Goal: Information Seeking & Learning: Stay updated

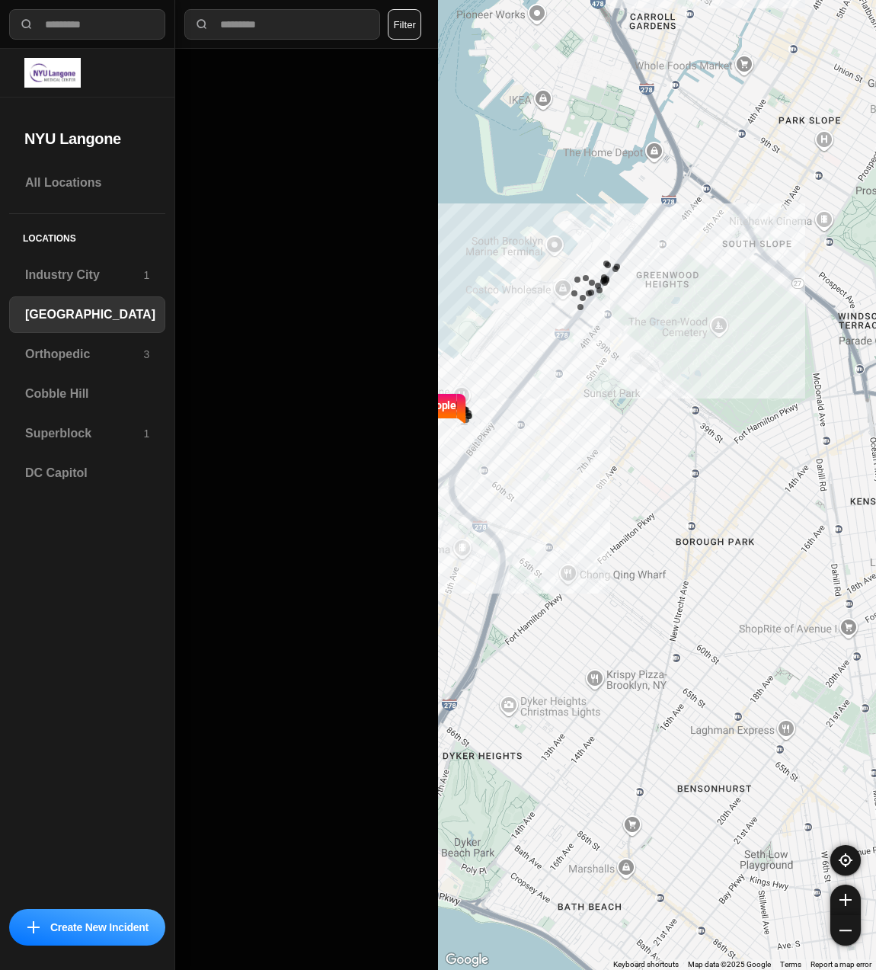
drag, startPoint x: 79, startPoint y: 322, endPoint x: 308, endPoint y: 364, distance: 232.3
click at [79, 322] on h3 "[GEOGRAPHIC_DATA]" at bounding box center [90, 314] width 130 height 18
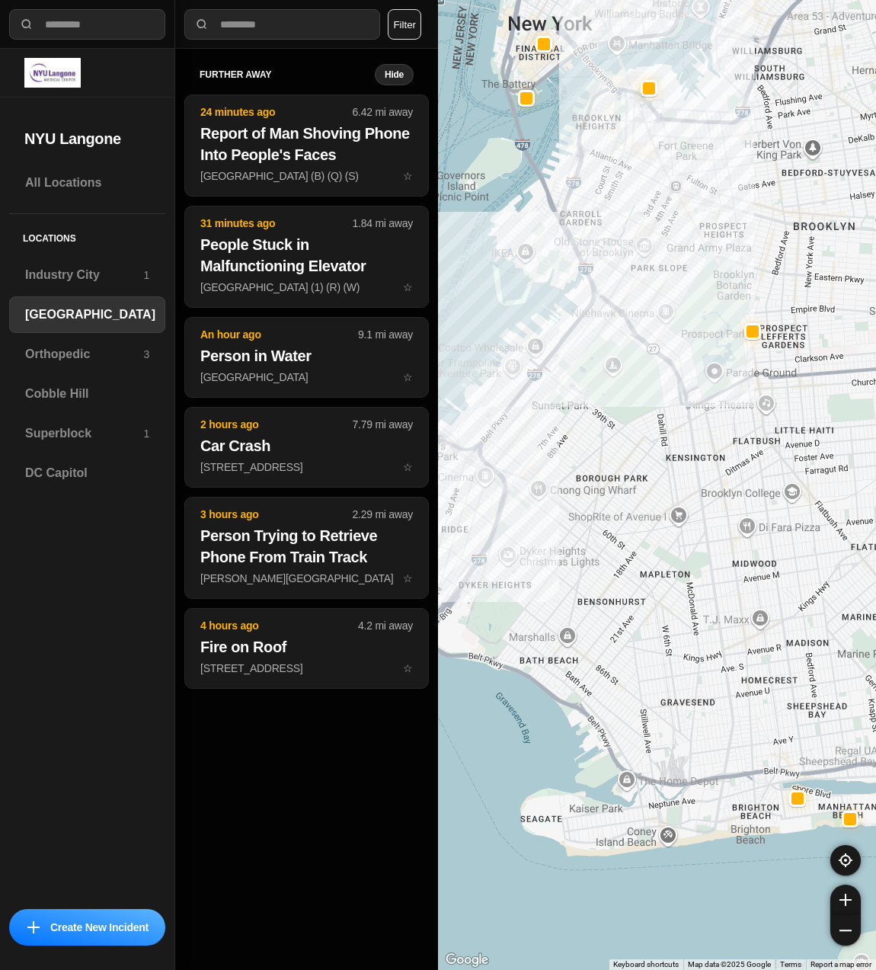
click at [407, 24] on button "Filter" at bounding box center [405, 24] width 34 height 30
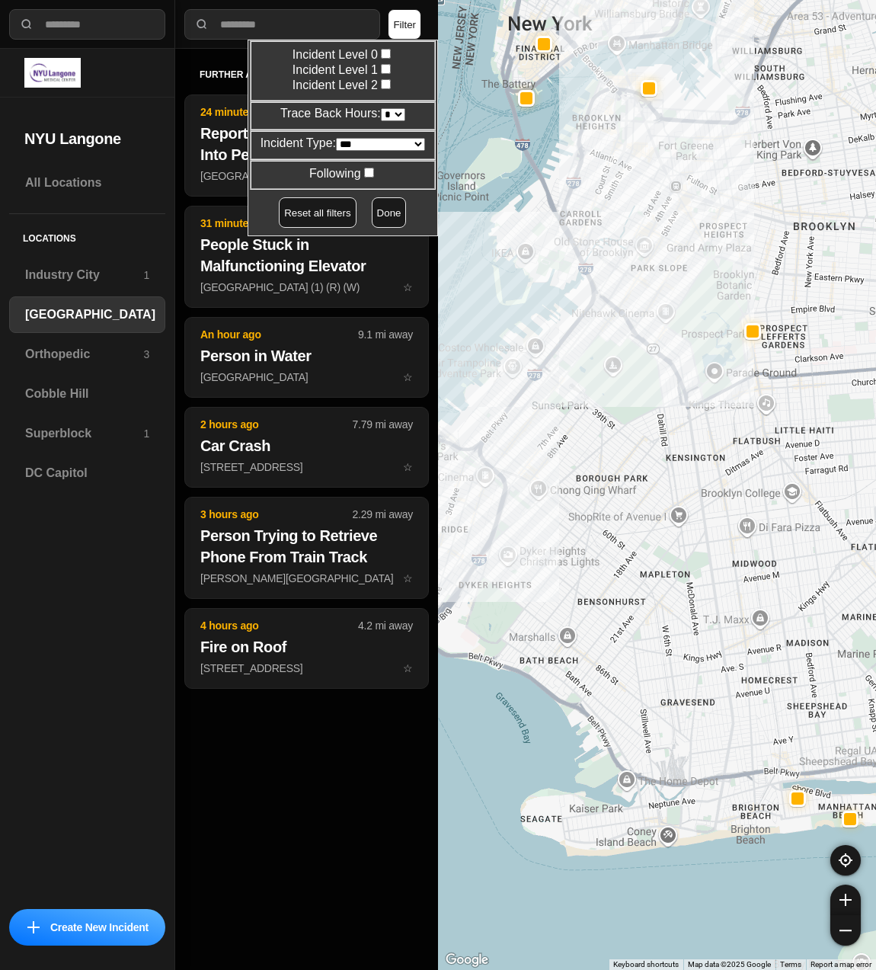
click at [391, 110] on select "* * * * **" at bounding box center [393, 114] width 24 height 13
select select "*"
click at [381, 108] on select "* * * * **" at bounding box center [393, 114] width 24 height 13
click at [372, 206] on button "Done" at bounding box center [389, 212] width 35 height 30
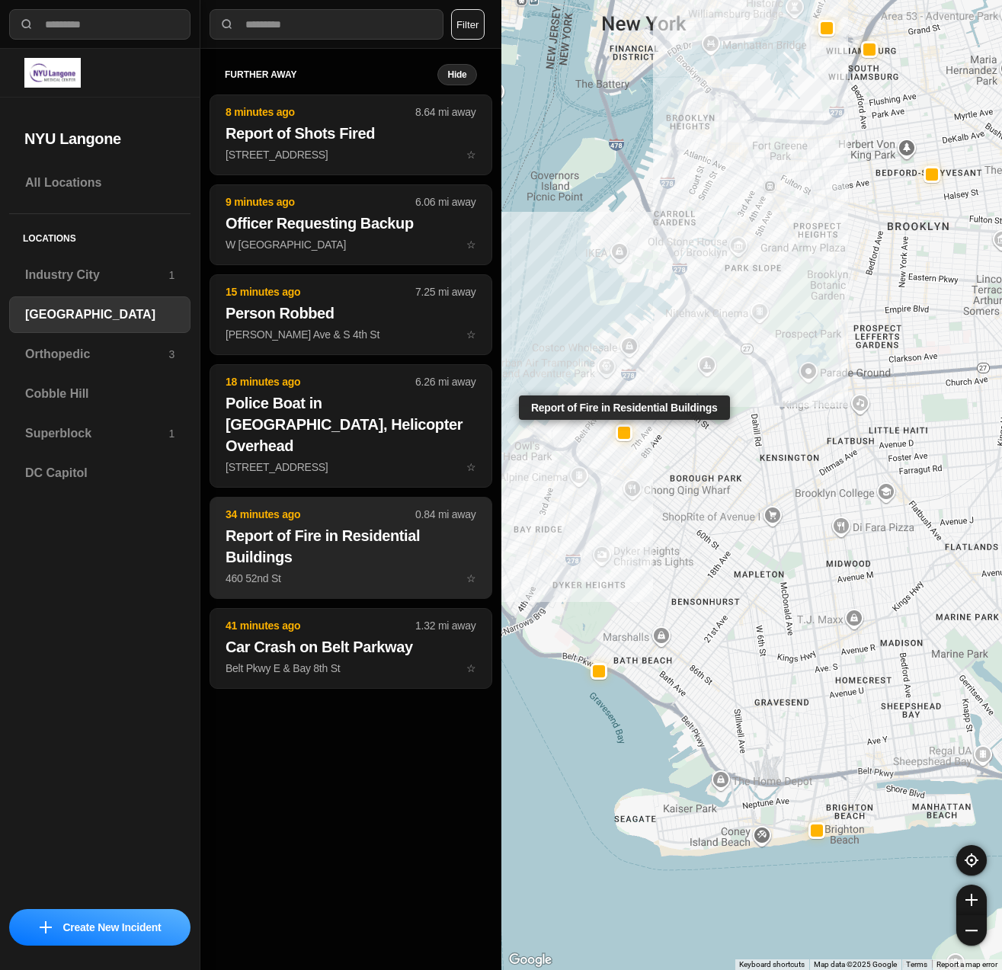
click at [270, 571] on p "460 52nd St ☆" at bounding box center [350, 578] width 251 height 15
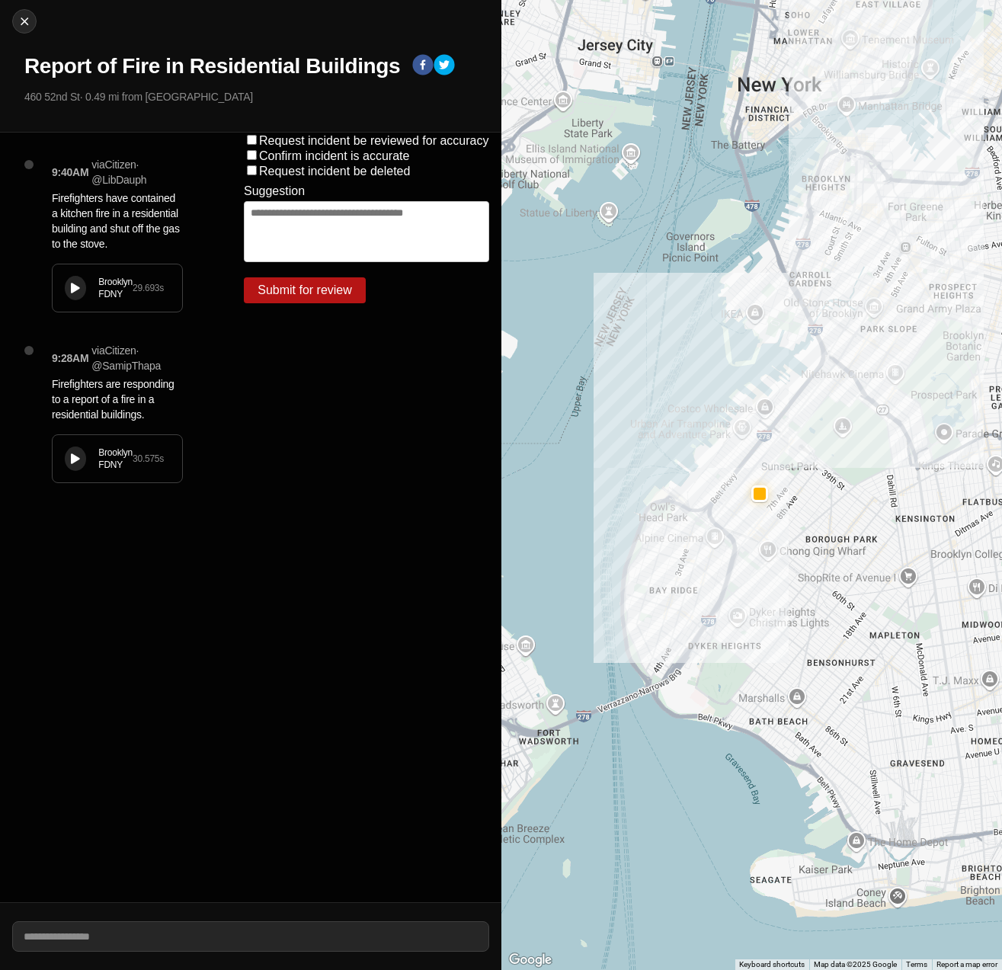
click at [759, 490] on div at bounding box center [760, 493] width 12 height 12
click at [24, 25] on img at bounding box center [24, 21] width 15 height 15
select select "*"
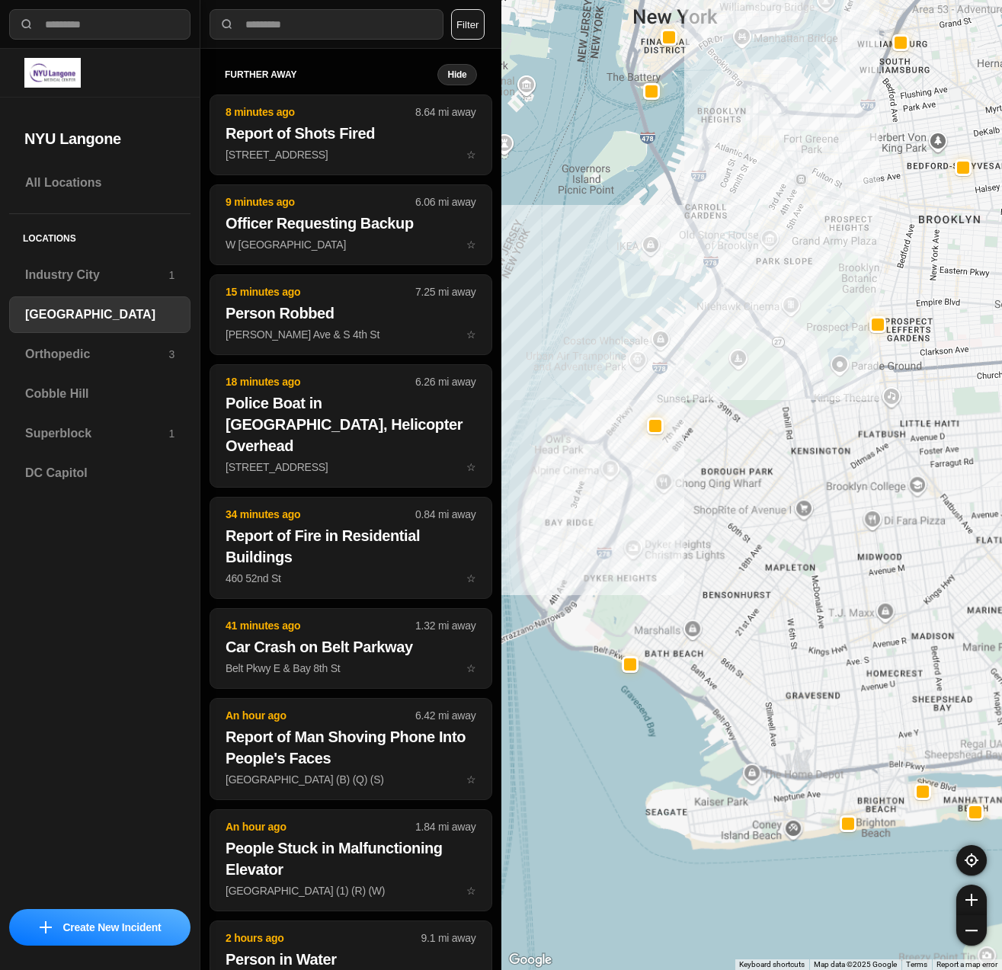
drag, startPoint x: 671, startPoint y: 487, endPoint x: 707, endPoint y: 511, distance: 43.3
click at [707, 511] on div at bounding box center [751, 485] width 501 height 970
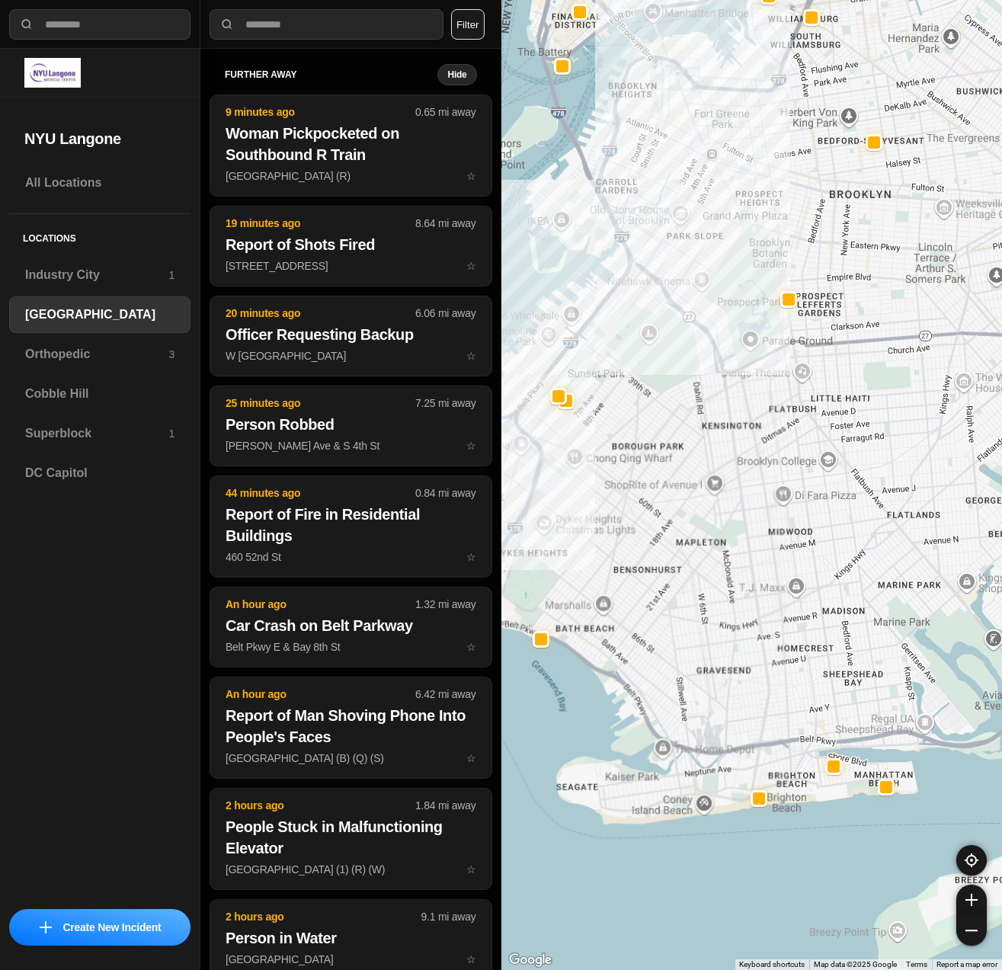
drag, startPoint x: 803, startPoint y: 539, endPoint x: 710, endPoint y: 513, distance: 96.3
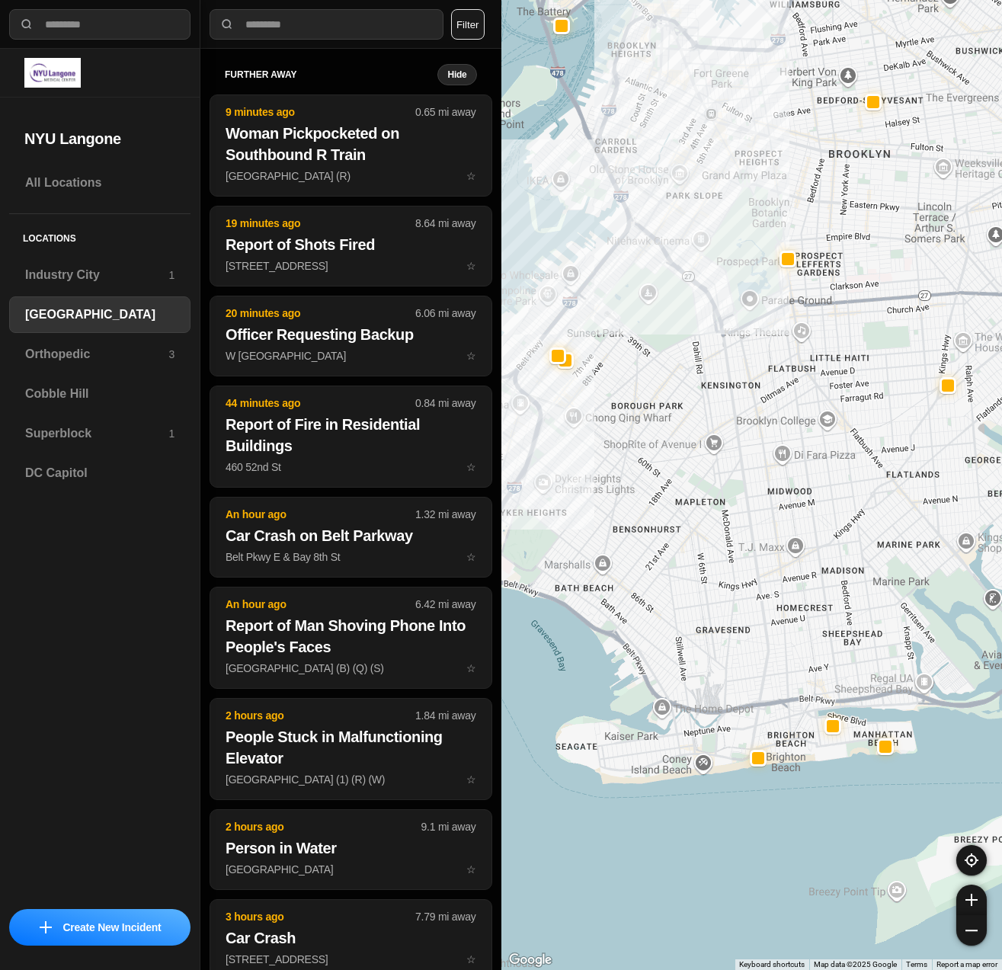
drag, startPoint x: 756, startPoint y: 559, endPoint x: 805, endPoint y: 563, distance: 49.7
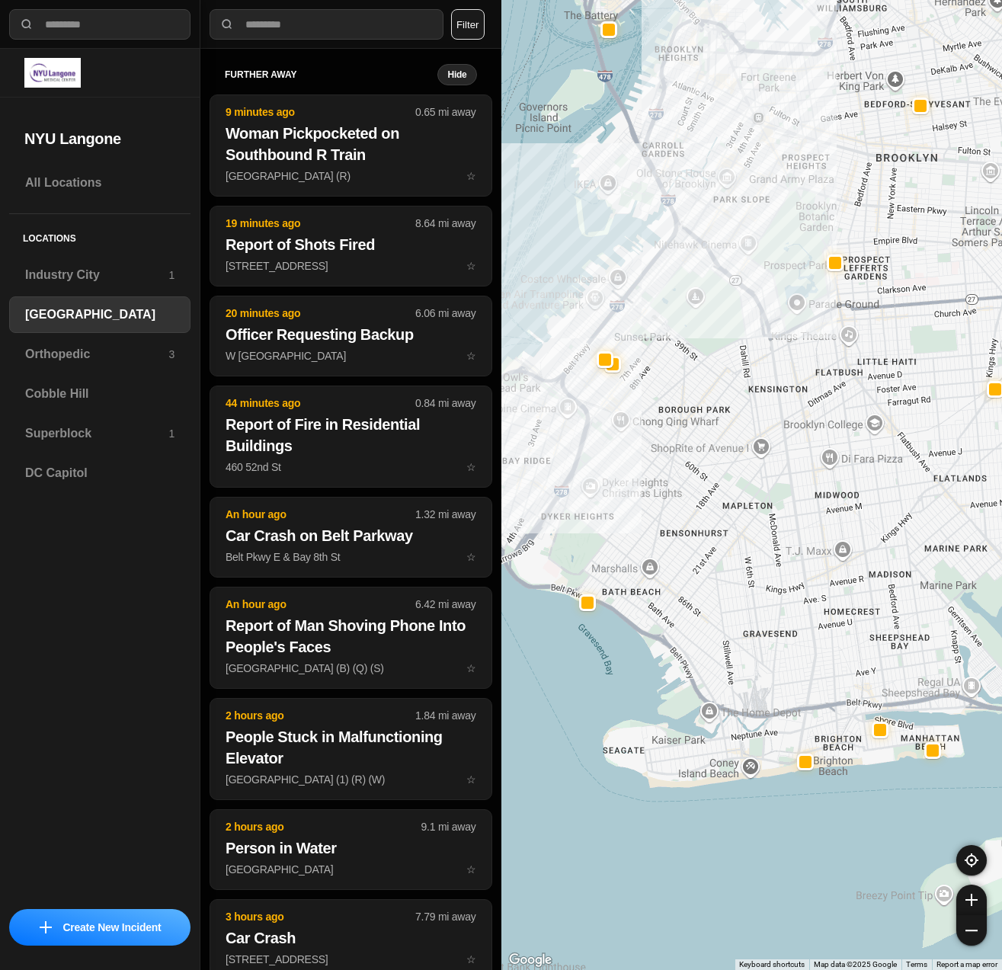
drag, startPoint x: 695, startPoint y: 568, endPoint x: 744, endPoint y: 572, distance: 48.9
click at [744, 572] on div at bounding box center [751, 485] width 501 height 970
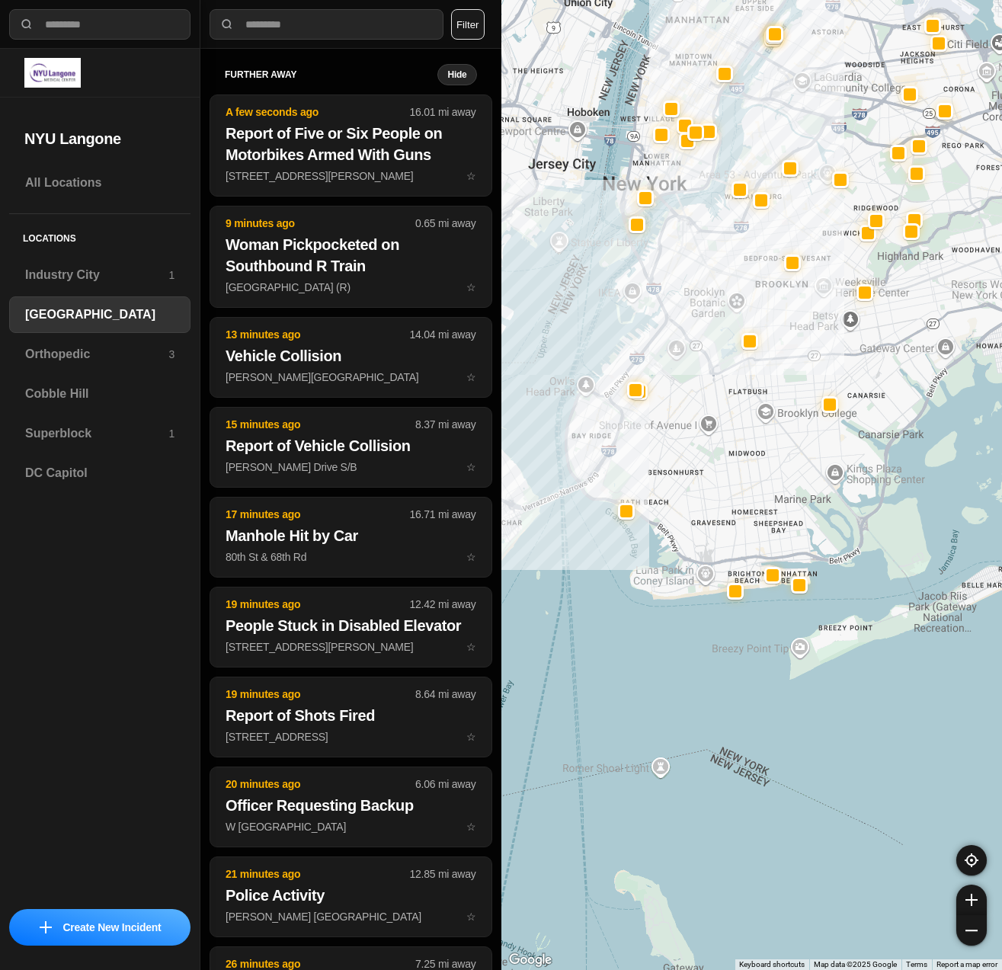
drag, startPoint x: 715, startPoint y: 404, endPoint x: 687, endPoint y: 409, distance: 28.7
click at [687, 409] on div at bounding box center [751, 485] width 501 height 970
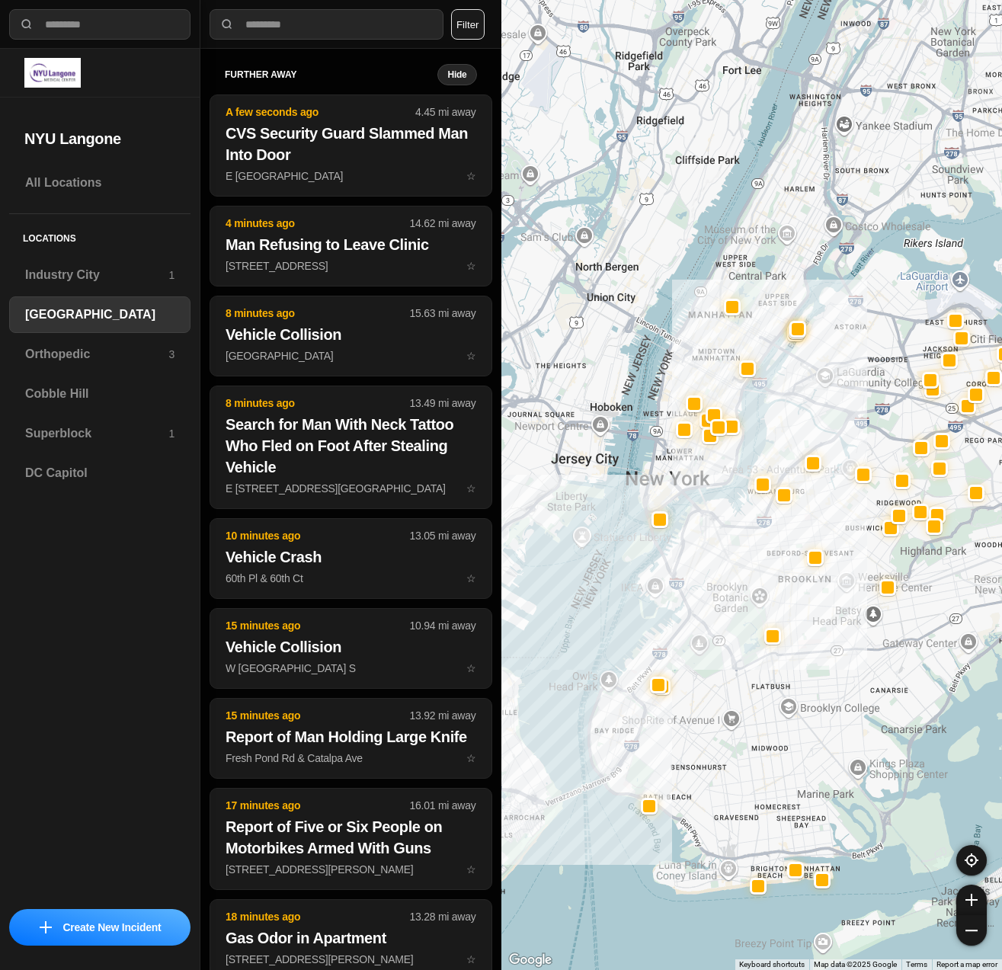
drag, startPoint x: 753, startPoint y: 455, endPoint x: 776, endPoint y: 756, distance: 301.8
click at [776, 756] on div at bounding box center [751, 485] width 501 height 970
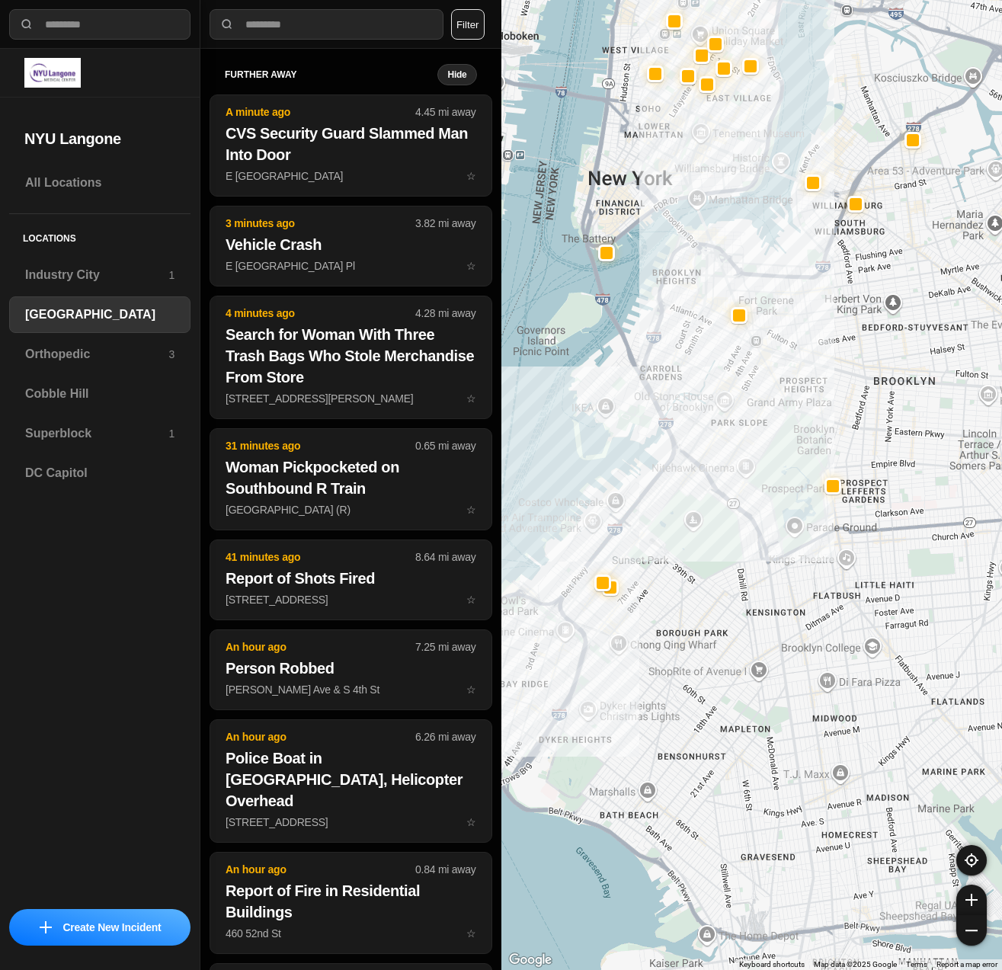
drag, startPoint x: 577, startPoint y: 446, endPoint x: 525, endPoint y: 353, distance: 106.8
click at [525, 353] on div at bounding box center [751, 485] width 501 height 970
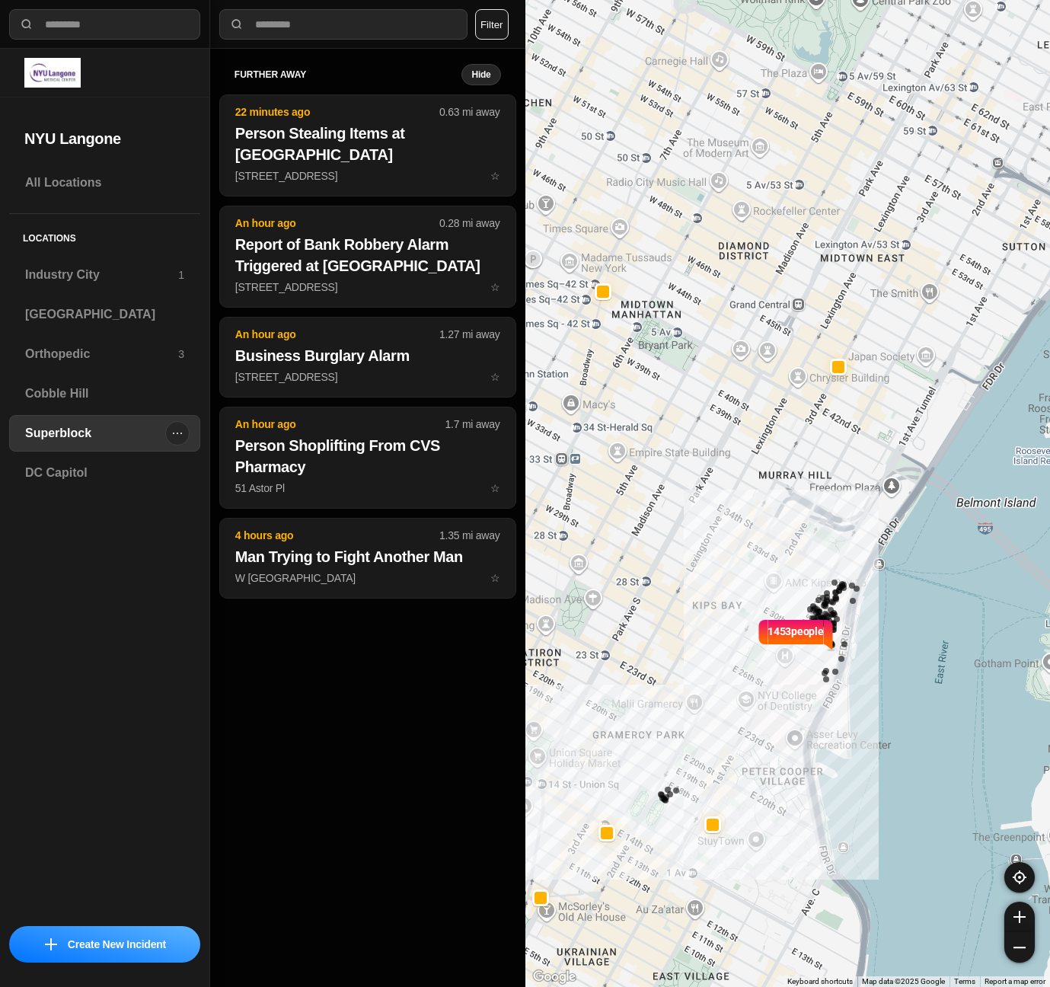
click at [59, 439] on h3 "Superblock" at bounding box center [95, 433] width 140 height 18
click at [491, 21] on button "Filter" at bounding box center [492, 24] width 34 height 30
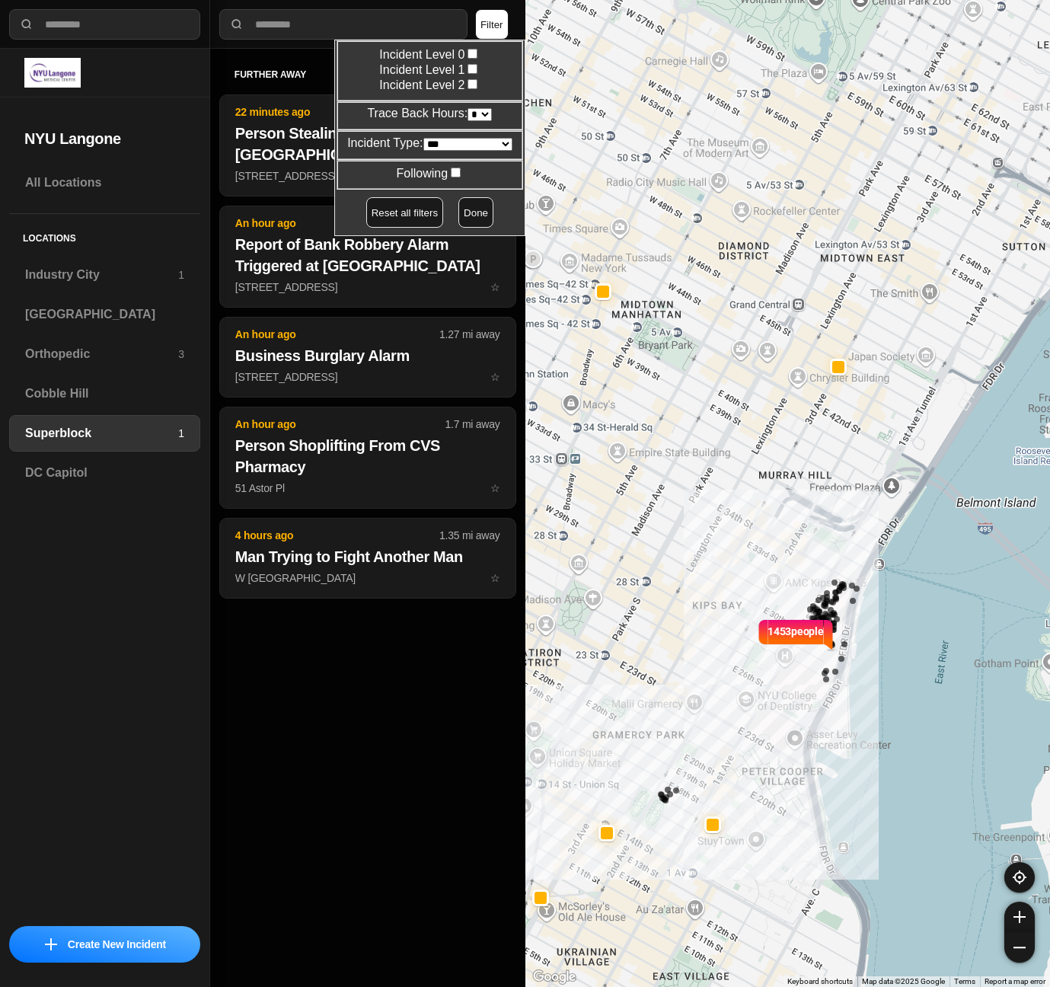
click at [475, 110] on select "* * * * **" at bounding box center [480, 114] width 24 height 13
select select "*"
click at [468, 108] on select "* * * * **" at bounding box center [480, 114] width 24 height 13
click at [467, 213] on button "Done" at bounding box center [476, 212] width 35 height 30
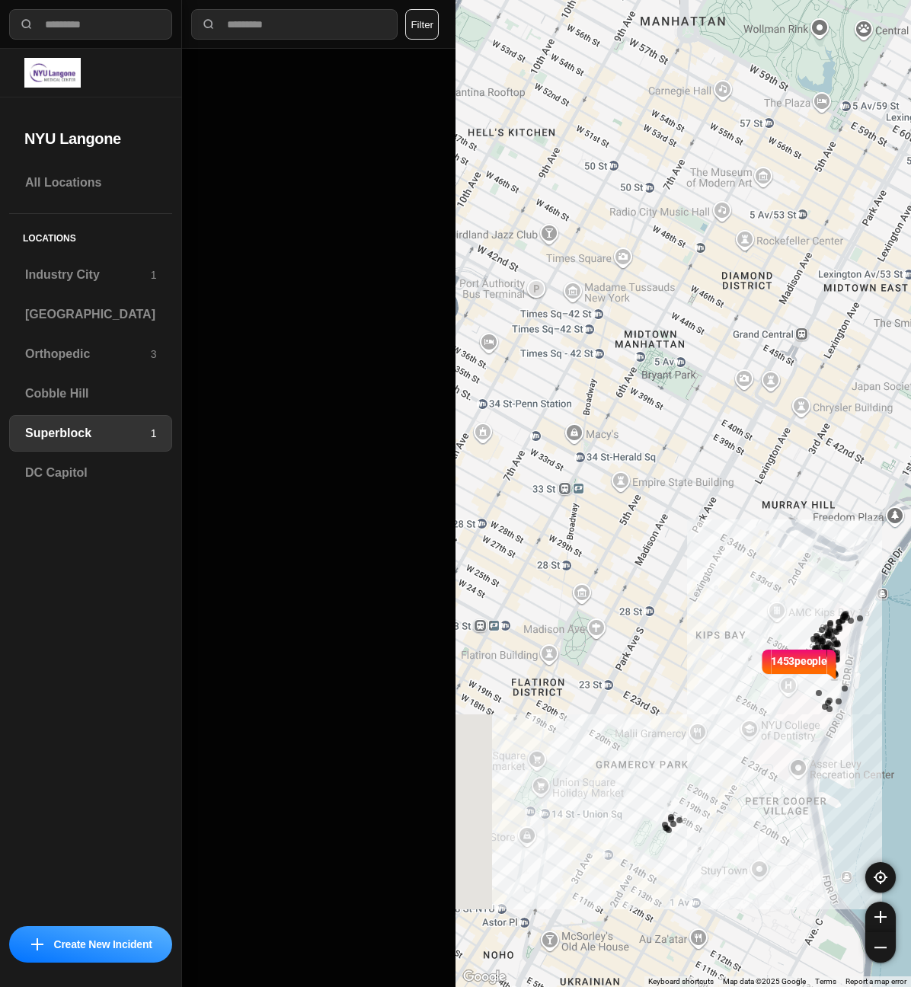
drag, startPoint x: 592, startPoint y: 680, endPoint x: 708, endPoint y: 710, distance: 120.3
click at [708, 710] on div "1453 people" at bounding box center [684, 493] width 456 height 987
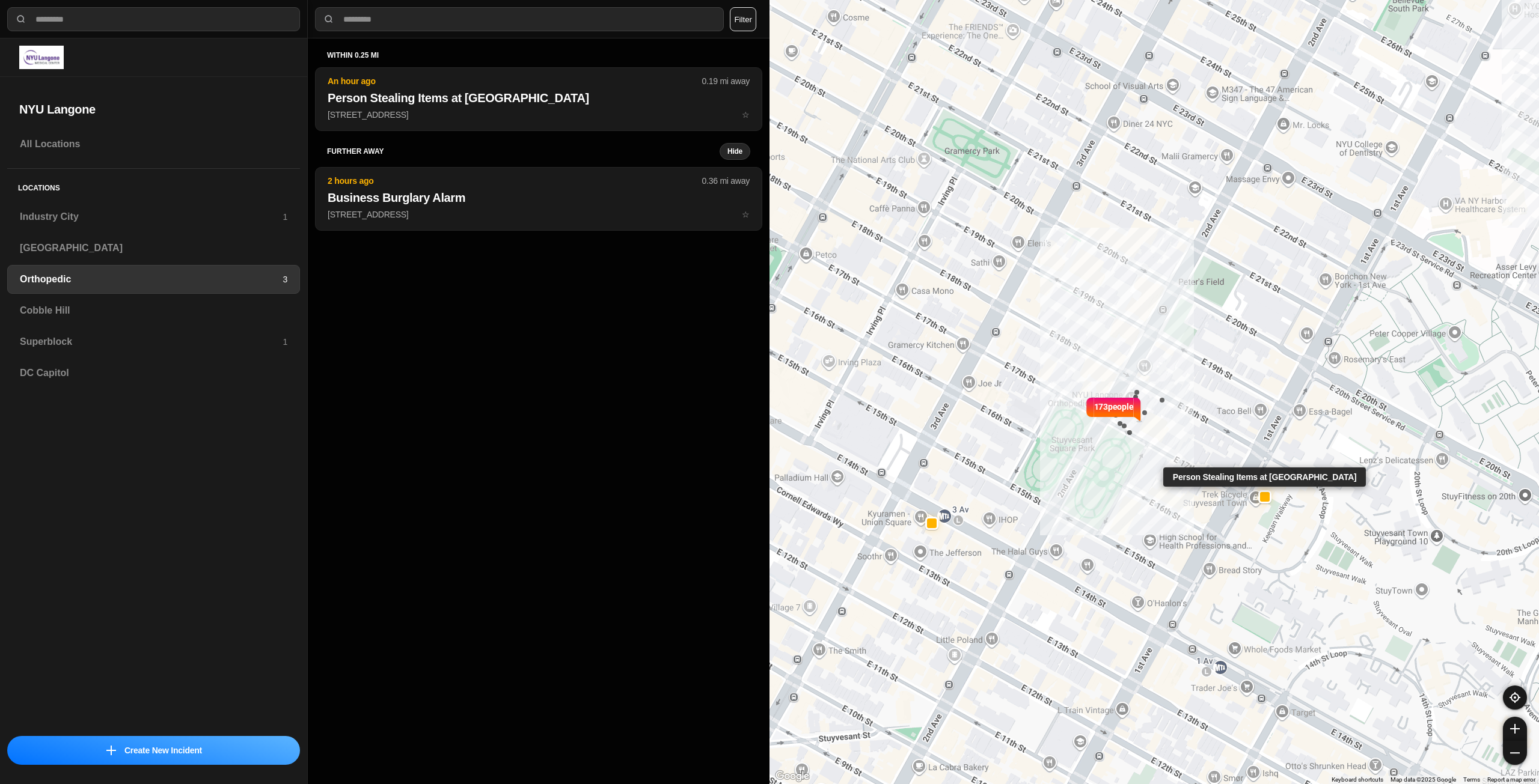
select select "*"
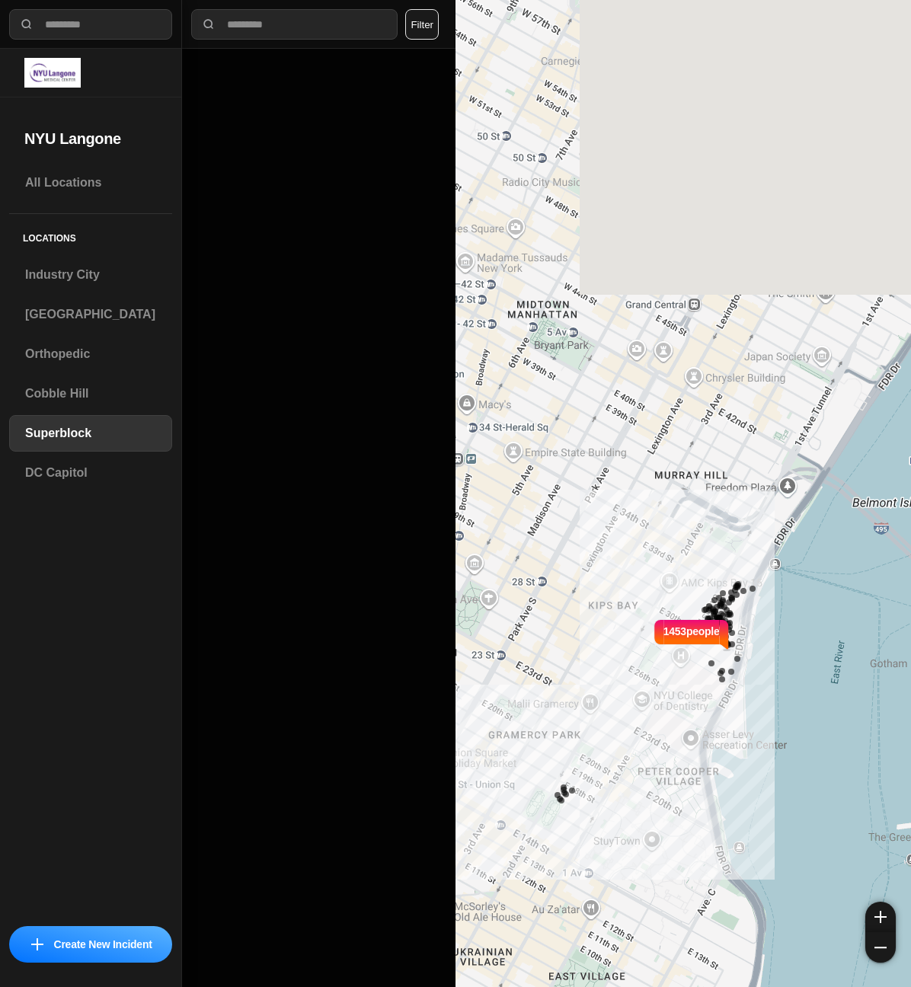
select select "*"
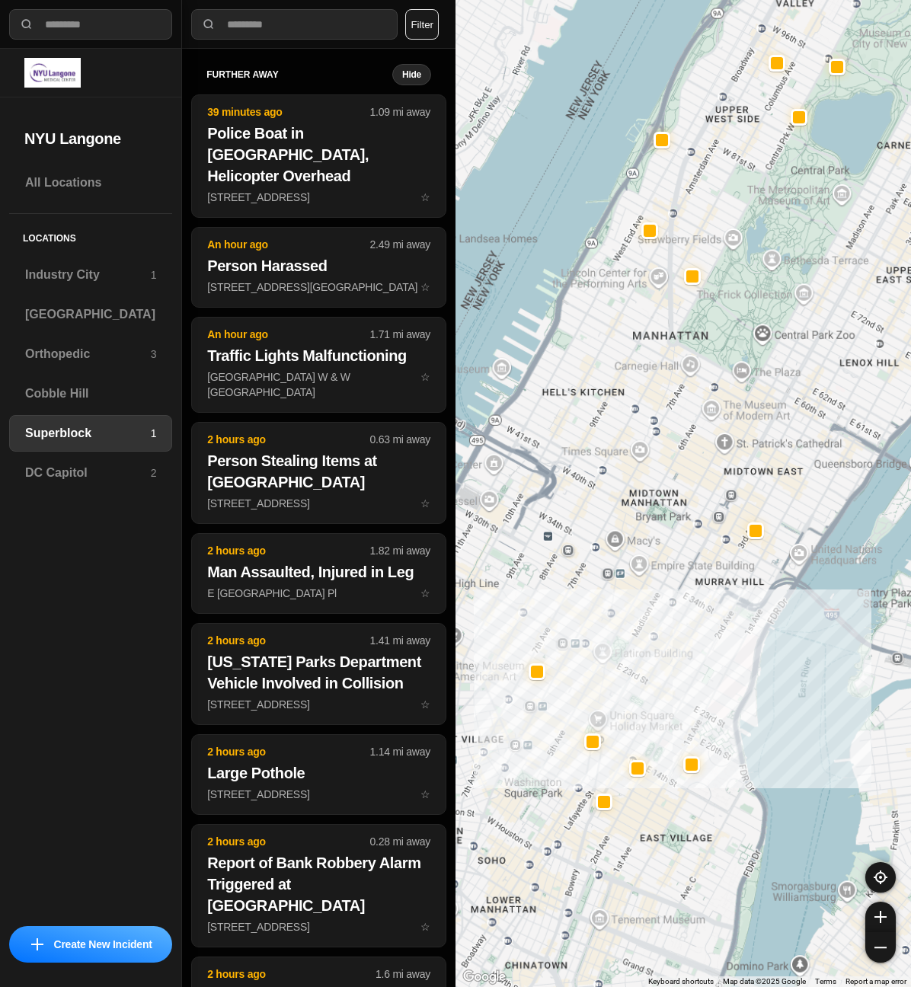
drag, startPoint x: 632, startPoint y: 660, endPoint x: 708, endPoint y: 705, distance: 89.5
click at [708, 705] on div at bounding box center [684, 493] width 456 height 987
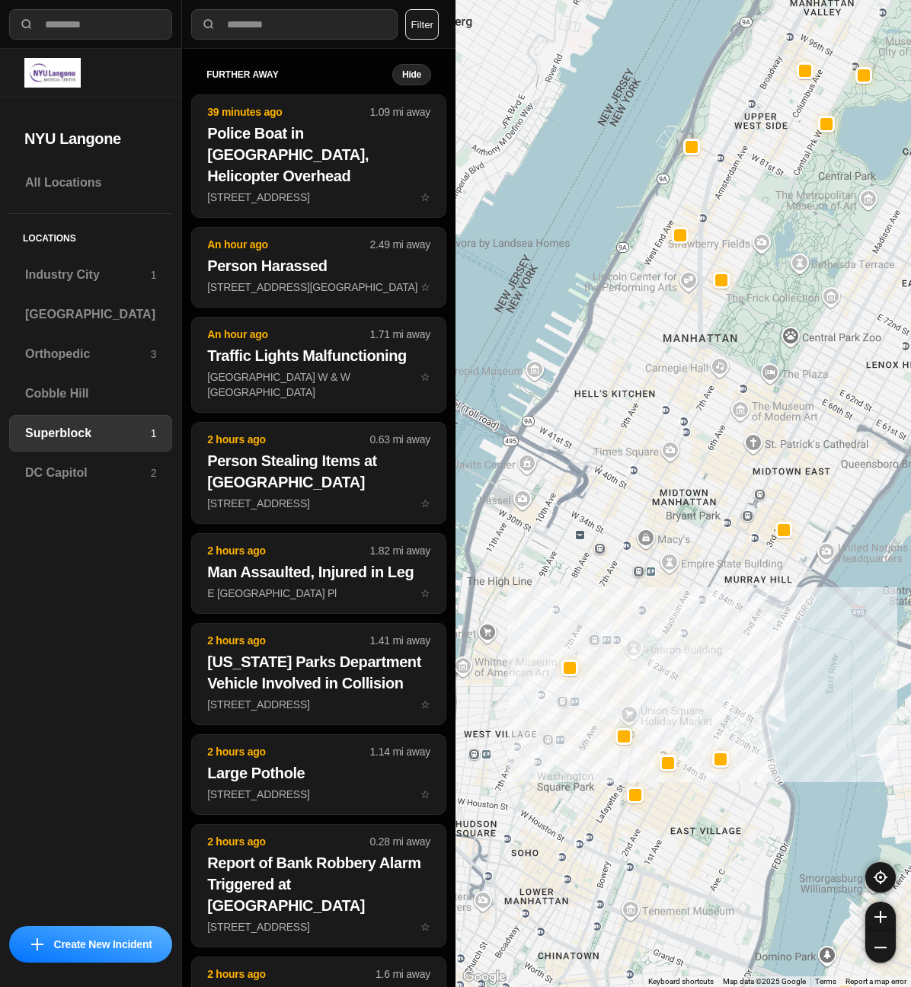
drag, startPoint x: 587, startPoint y: 576, endPoint x: 617, endPoint y: 576, distance: 29.7
click at [617, 576] on div at bounding box center [684, 493] width 456 height 987
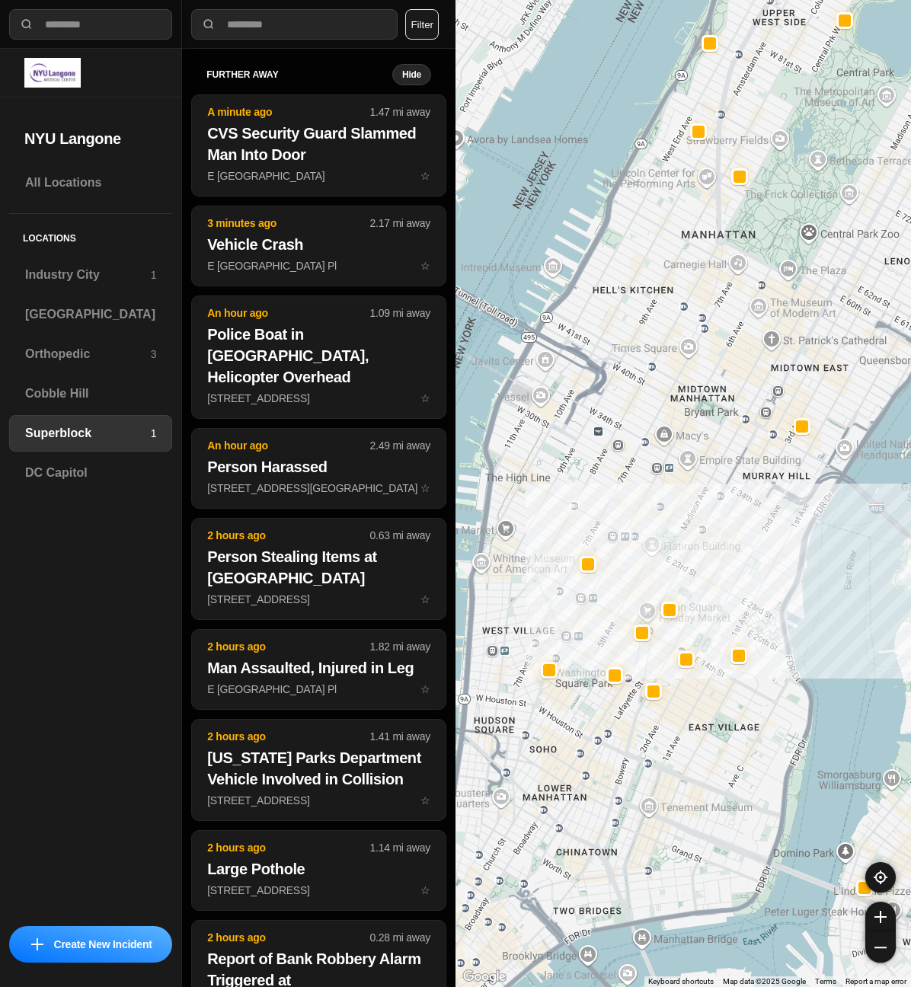
drag, startPoint x: 644, startPoint y: 609, endPoint x: 665, endPoint y: 496, distance: 115.5
click at [665, 496] on div at bounding box center [684, 493] width 456 height 987
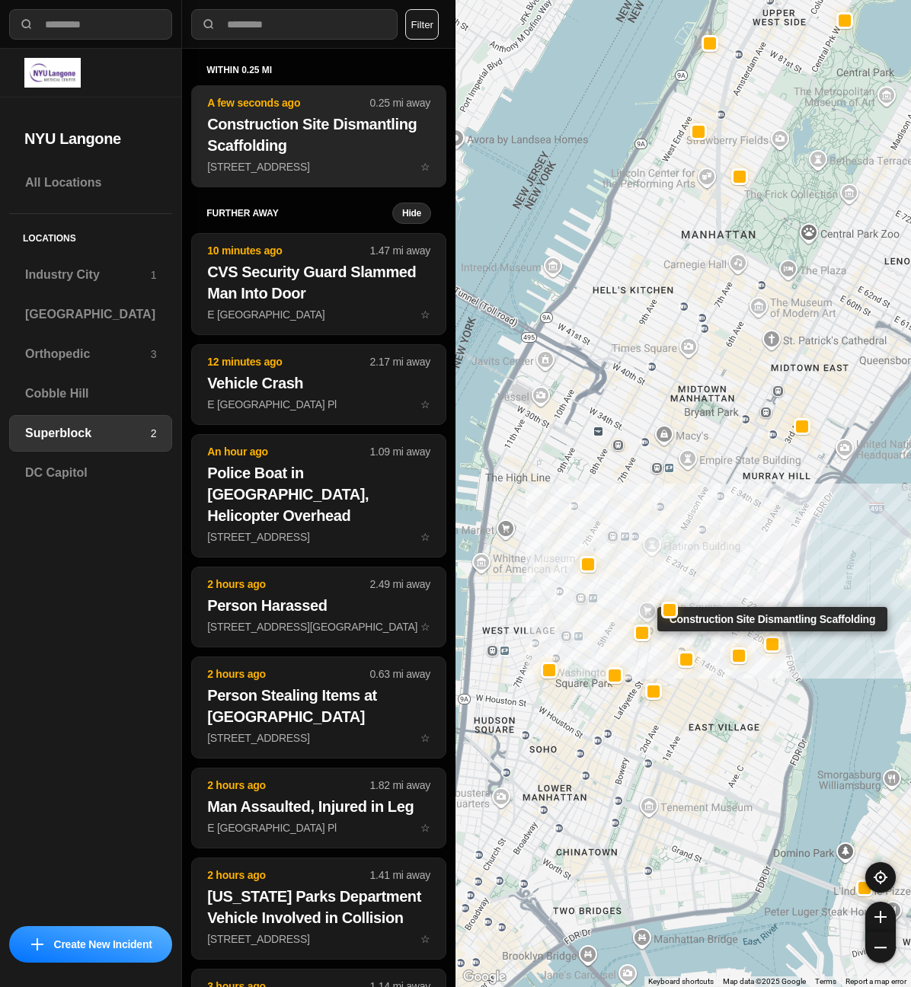
click at [330, 126] on h2 "Construction Site Dismantling Scaffolding" at bounding box center [318, 135] width 223 height 43
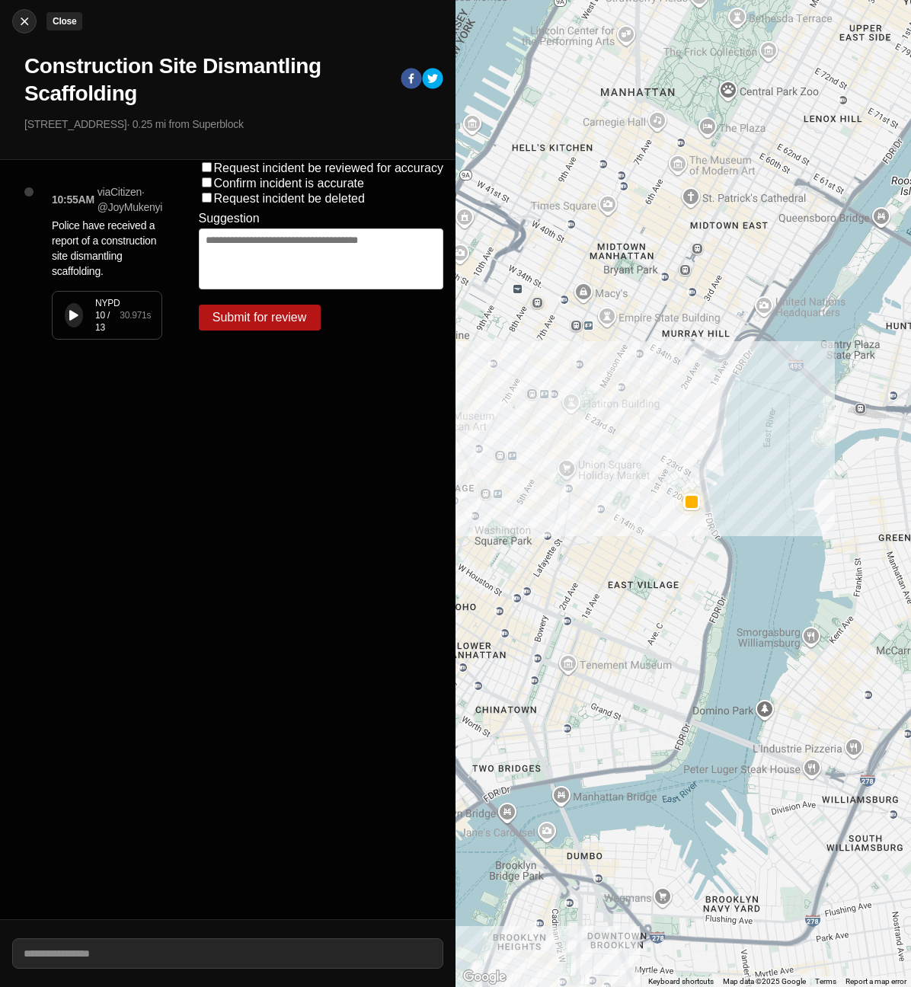
click at [17, 18] on img at bounding box center [24, 21] width 15 height 15
select select "*"
